Goal: Task Accomplishment & Management: Use online tool/utility

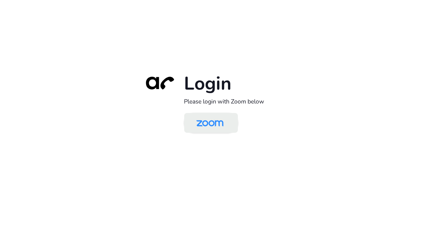
click at [207, 125] on img at bounding box center [210, 123] width 39 height 18
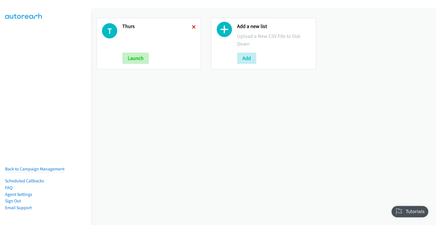
click at [193, 26] on icon at bounding box center [194, 27] width 4 height 4
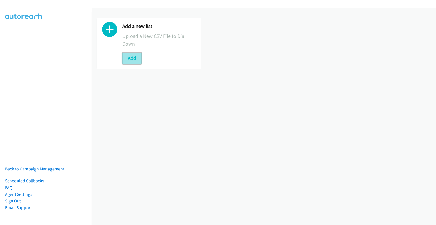
click at [133, 58] on button "Add" at bounding box center [131, 58] width 19 height 11
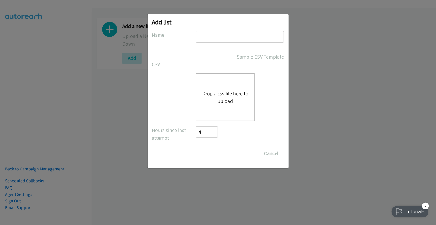
click at [248, 36] on input "text" at bounding box center [240, 37] width 88 height 12
type input "fri"
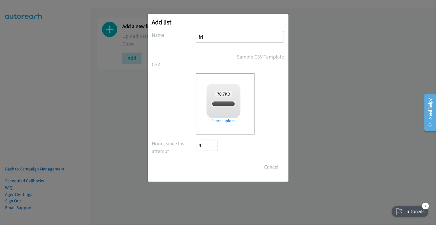
checkbox input "true"
click at [217, 166] on input "Save List" at bounding box center [211, 166] width 30 height 11
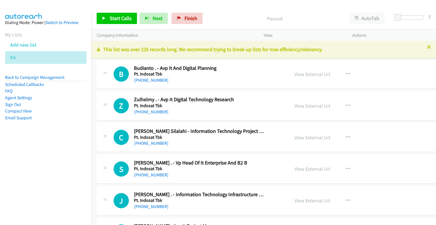
scroll to position [1, 0]
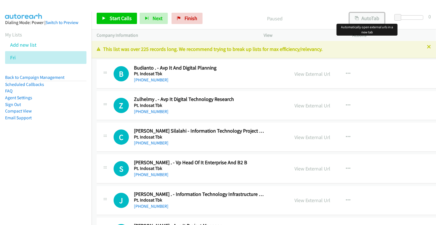
drag, startPoint x: 370, startPoint y: 18, endPoint x: 392, endPoint y: 18, distance: 21.5
click at [370, 18] on button "AutoTab" at bounding box center [367, 18] width 35 height 11
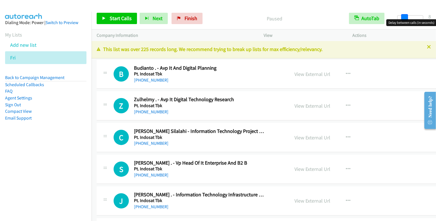
drag, startPoint x: 396, startPoint y: 18, endPoint x: 403, endPoint y: 20, distance: 7.0
click at [403, 20] on body "Start Calls Pause Next Finish Paused AutoTab AutoTab 8 Company Information Info…" at bounding box center [218, 13] width 436 height 27
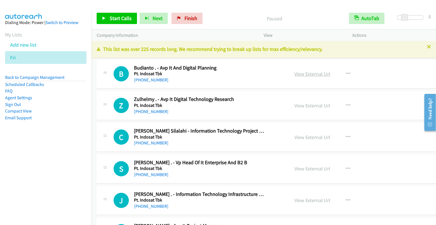
click at [302, 75] on link "View External Url" at bounding box center [313, 74] width 36 height 7
click at [129, 18] on span "Start Calls" at bounding box center [121, 18] width 22 height 7
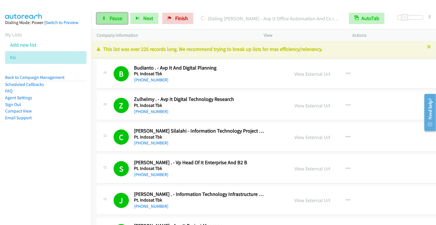
click at [110, 16] on span "Pause" at bounding box center [116, 18] width 13 height 7
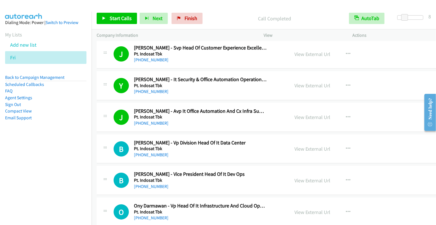
scroll to position [273, 0]
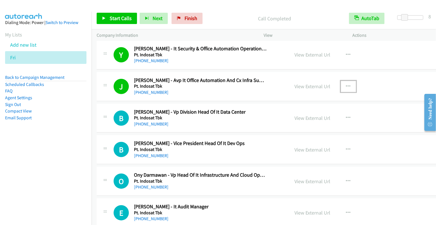
click at [346, 84] on icon "button" at bounding box center [348, 86] width 5 height 5
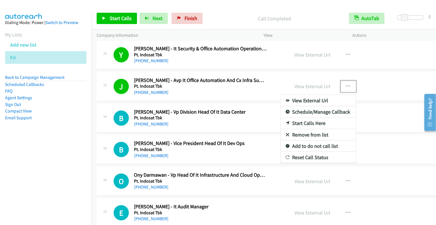
click at [296, 121] on link "Start Calls Here" at bounding box center [318, 123] width 75 height 11
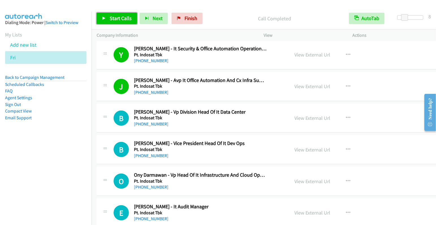
click at [116, 20] on span "Start Calls" at bounding box center [121, 18] width 22 height 7
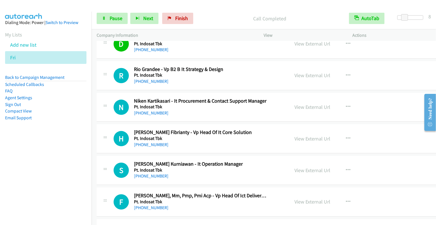
scroll to position [791, 0]
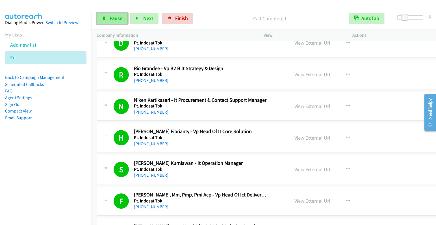
click at [112, 21] on link "Pause" at bounding box center [112, 18] width 31 height 11
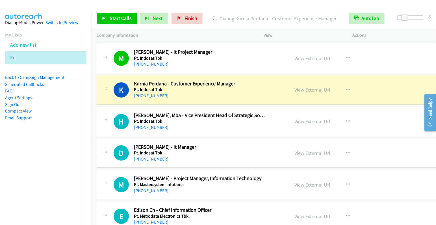
scroll to position [1092, 0]
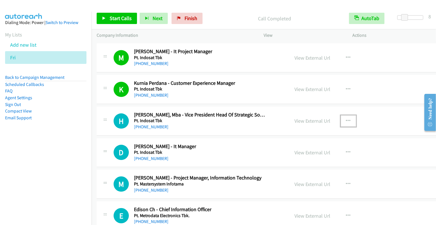
click at [341, 116] on button "button" at bounding box center [348, 120] width 15 height 11
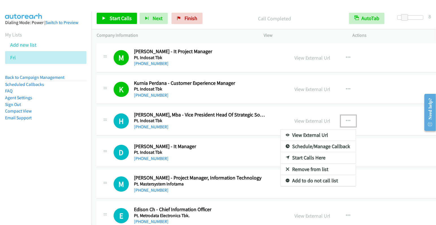
click at [301, 153] on link "Start Calls Here" at bounding box center [318, 157] width 75 height 11
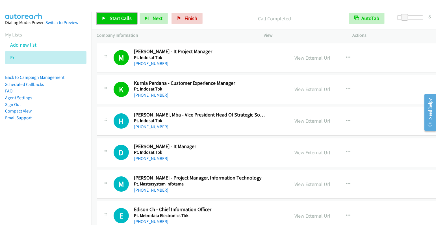
click at [108, 17] on link "Start Calls" at bounding box center [117, 18] width 40 height 11
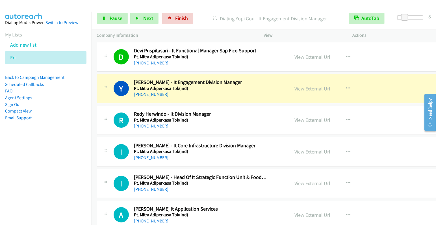
scroll to position [1379, 0]
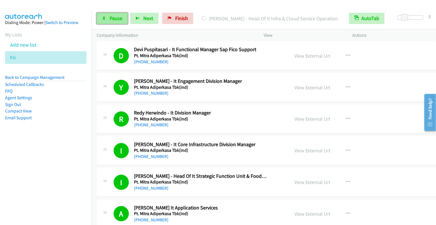
click at [116, 19] on span "Pause" at bounding box center [116, 18] width 13 height 7
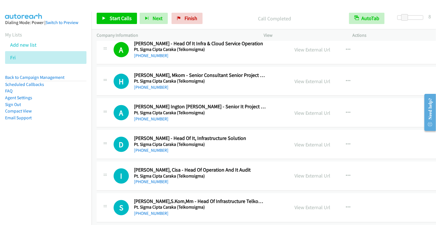
scroll to position [1838, 0]
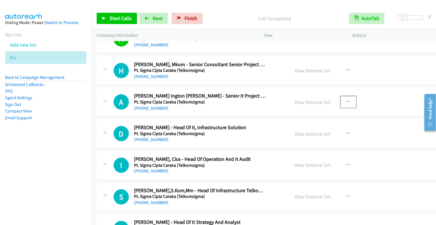
click at [346, 100] on icon "button" at bounding box center [348, 102] width 5 height 5
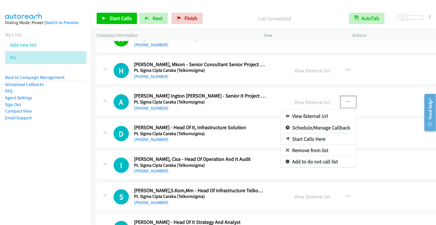
click at [303, 133] on link "Start Calls Here" at bounding box center [318, 138] width 75 height 11
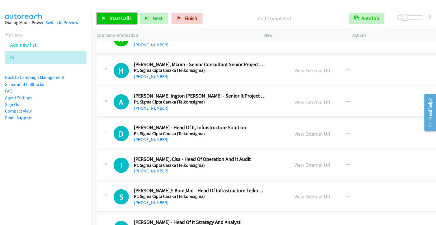
click at [118, 22] on link "Start Calls" at bounding box center [117, 18] width 40 height 11
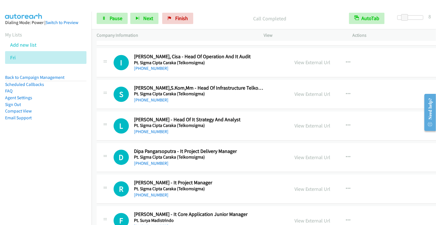
scroll to position [1941, 0]
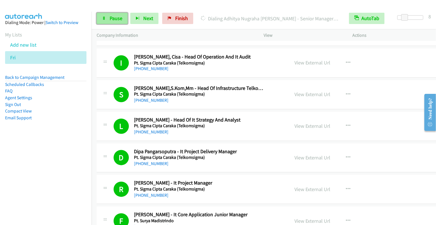
click at [117, 20] on span "Pause" at bounding box center [116, 18] width 13 height 7
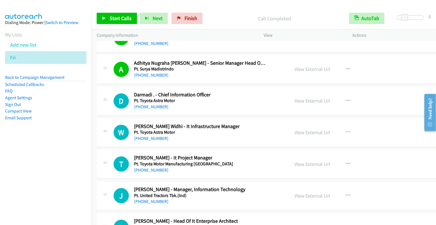
scroll to position [2125, 0]
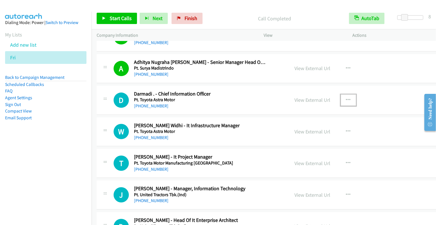
click at [346, 98] on icon "button" at bounding box center [348, 100] width 5 height 5
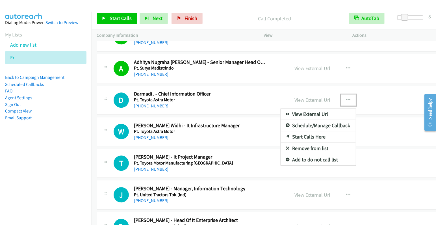
click at [287, 131] on link "Start Calls Here" at bounding box center [318, 136] width 75 height 11
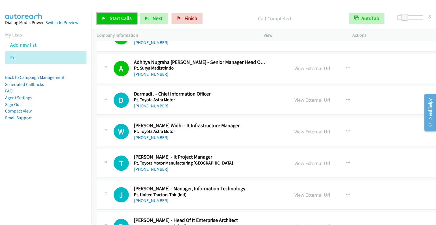
click at [117, 18] on span "Start Calls" at bounding box center [121, 18] width 22 height 7
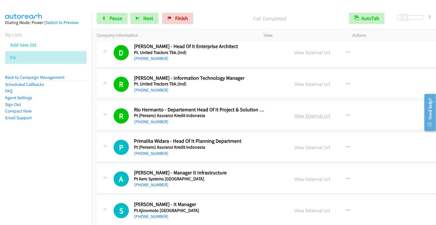
scroll to position [2349, 0]
